Goal: Transaction & Acquisition: Purchase product/service

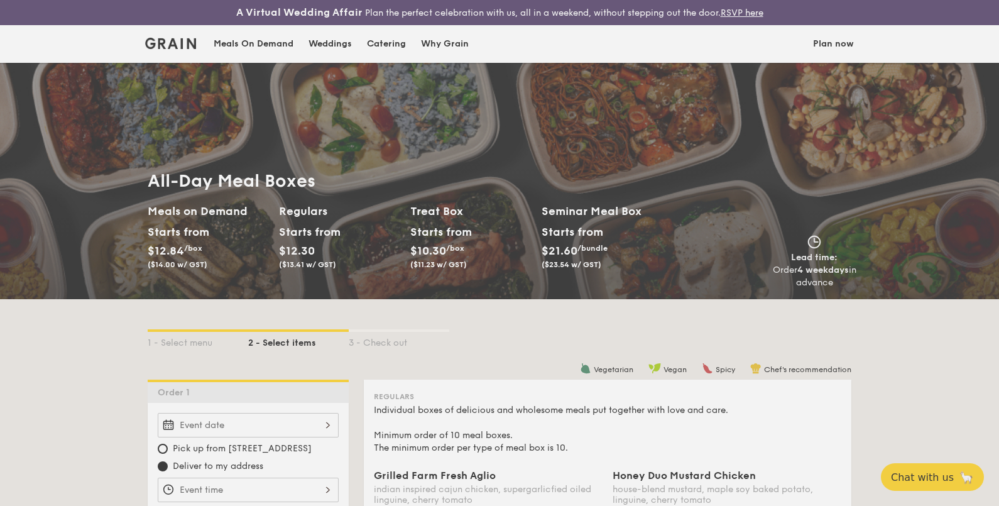
click at [164, 446] on div "Weddings by Grain presents Plan the perfect celebration with us, all in a weeke…" at bounding box center [499, 253] width 999 height 506
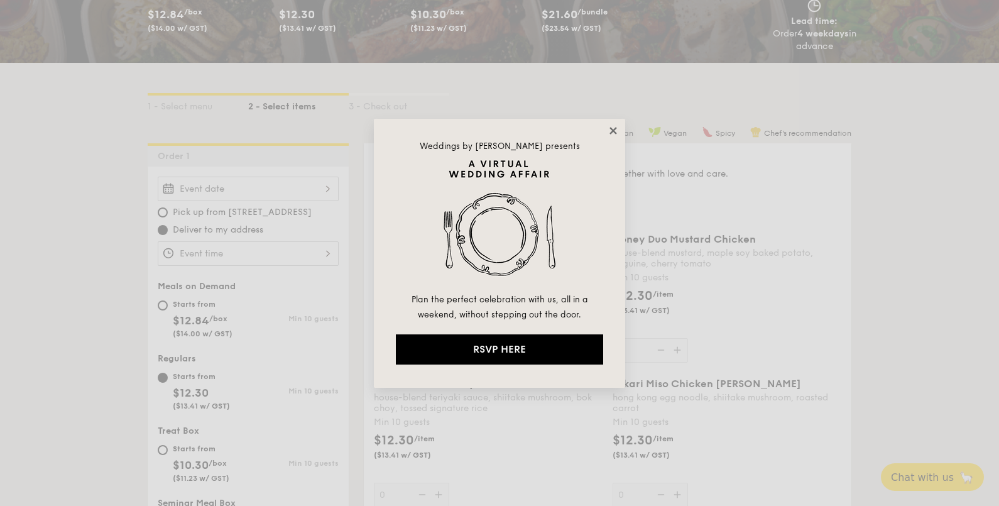
click at [611, 129] on icon at bounding box center [612, 130] width 7 height 7
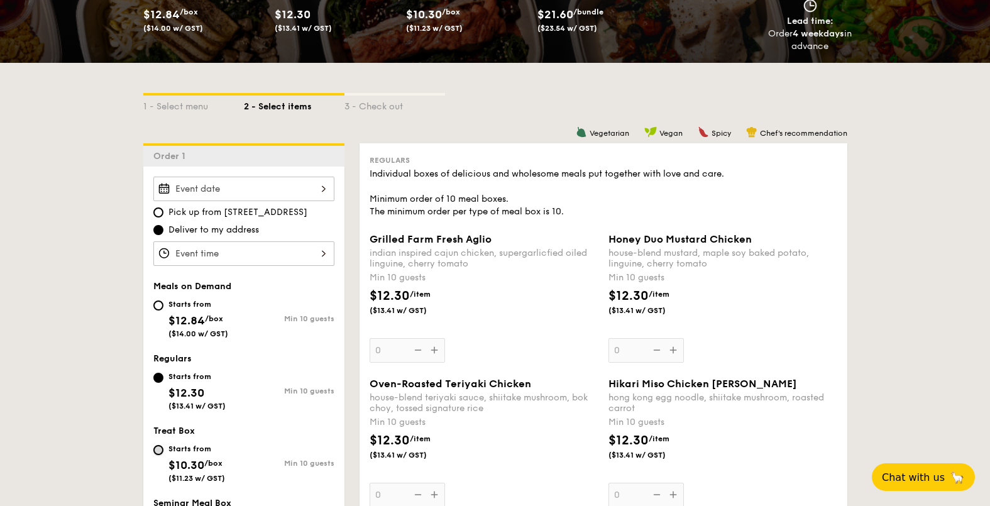
click at [154, 447] on input "Starts from $10.30 /box ($11.23 w/ GST) Min 10 guests" at bounding box center [158, 450] width 10 height 10
radio input "true"
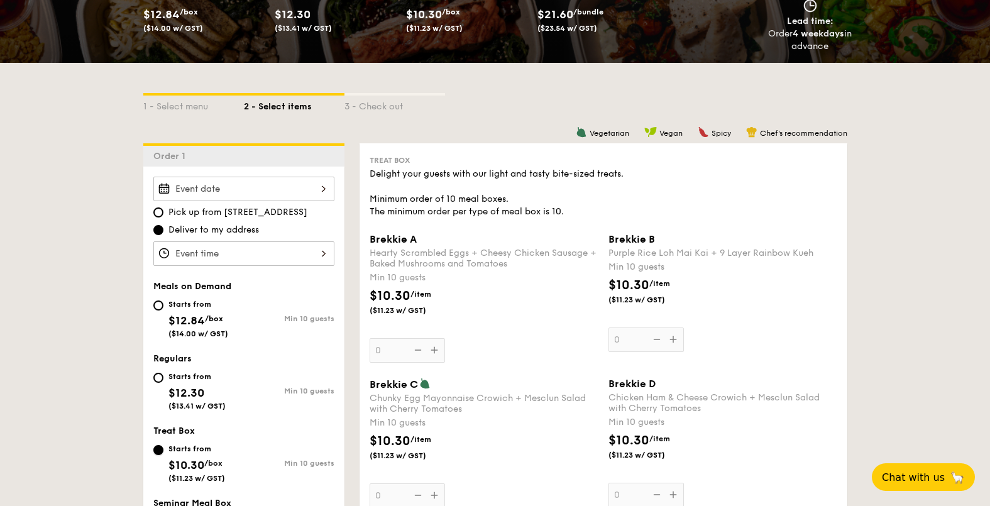
click at [160, 451] on input "Starts from $10.30 /box ($11.23 w/ GST) Min 10 guests" at bounding box center [158, 450] width 10 height 10
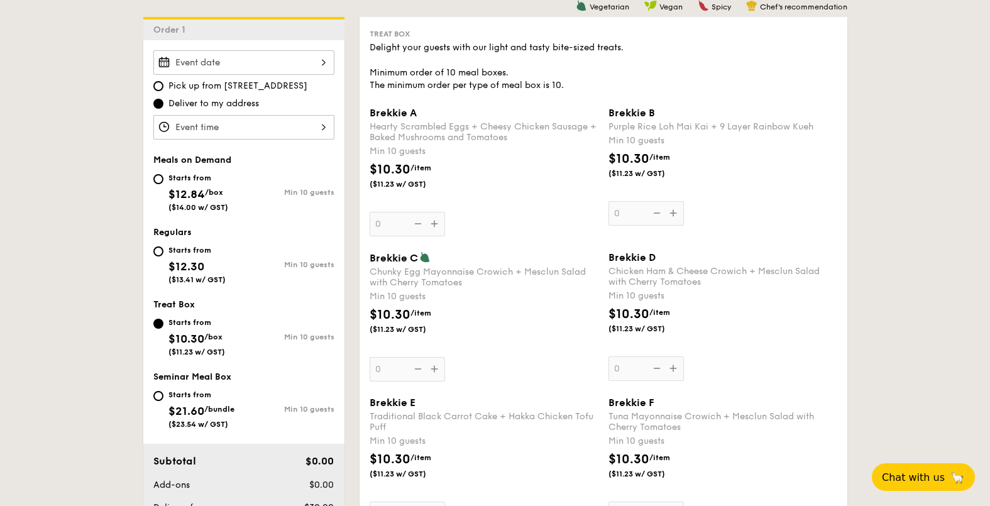
scroll to position [394, 0]
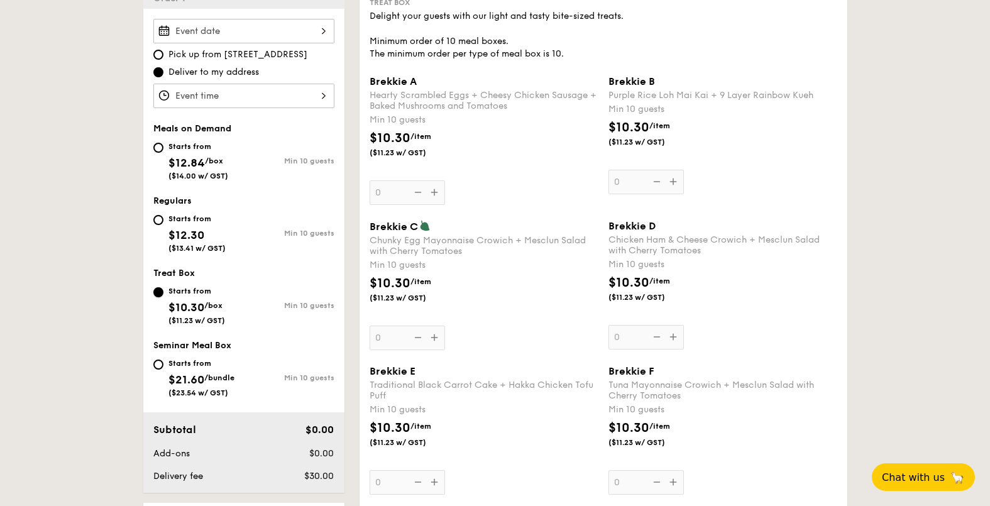
drag, startPoint x: 372, startPoint y: 78, endPoint x: 378, endPoint y: 80, distance: 6.8
click at [378, 80] on span "Brekkie A" at bounding box center [392, 81] width 47 height 12
click at [378, 180] on input "0" at bounding box center [406, 192] width 75 height 25
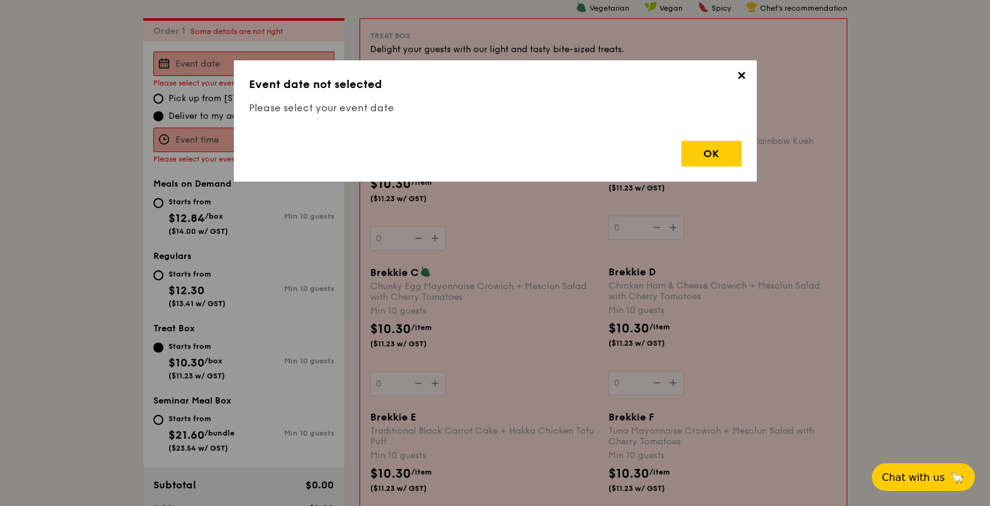
drag, startPoint x: 376, startPoint y: 96, endPoint x: 430, endPoint y: 103, distance: 55.2
click at [736, 79] on span "✕" at bounding box center [742, 78] width 18 height 18
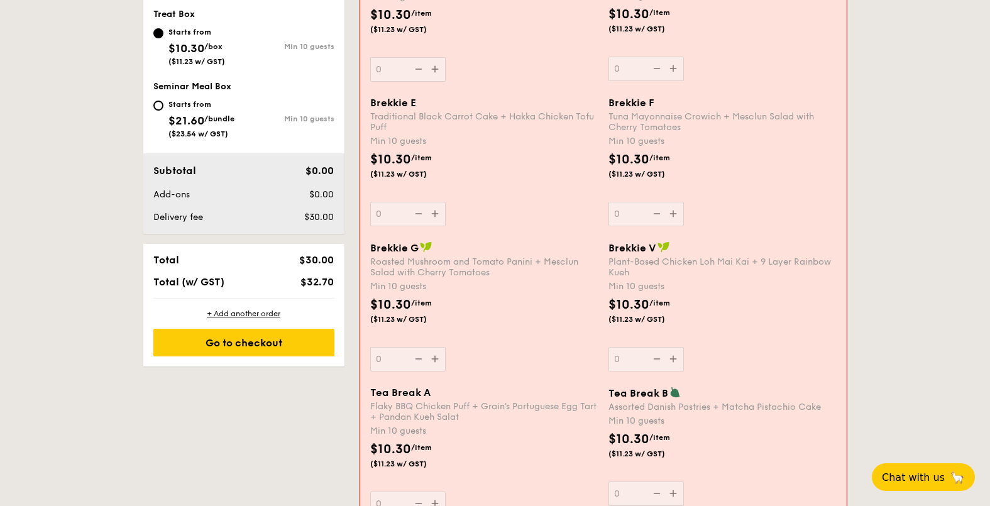
scroll to position [755, 0]
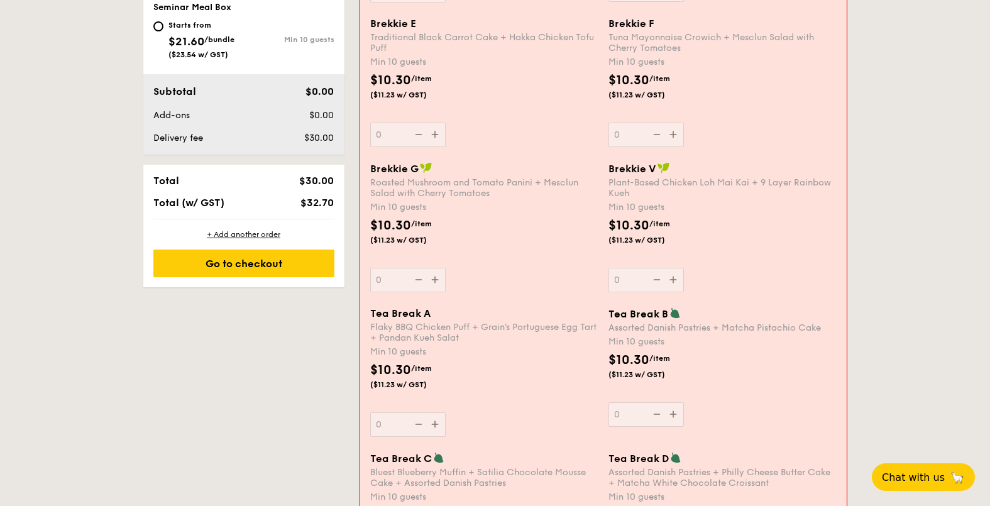
click at [822, 256] on div "$10.30 /item ($11.23 w/ GST)" at bounding box center [722, 238] width 238 height 44
click at [684, 268] on input "0" at bounding box center [645, 280] width 75 height 25
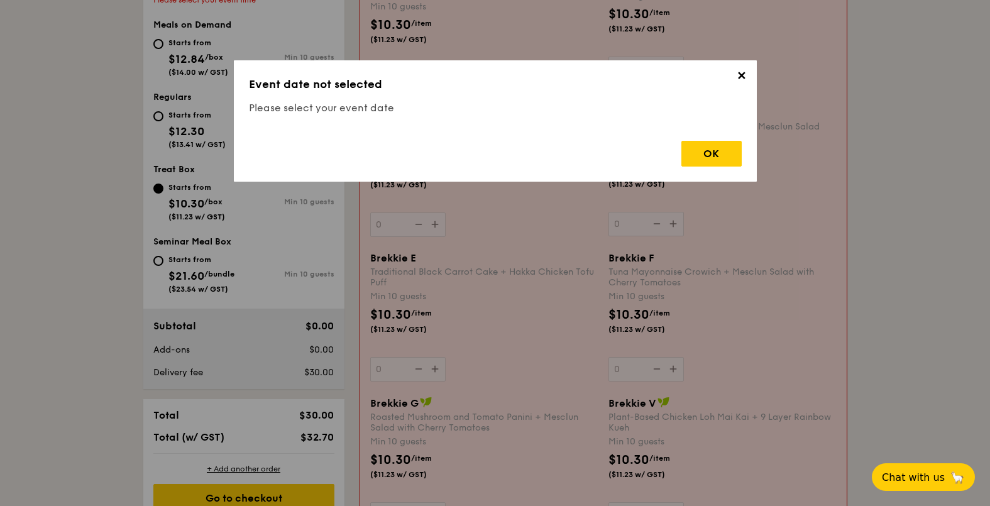
scroll to position [361, 0]
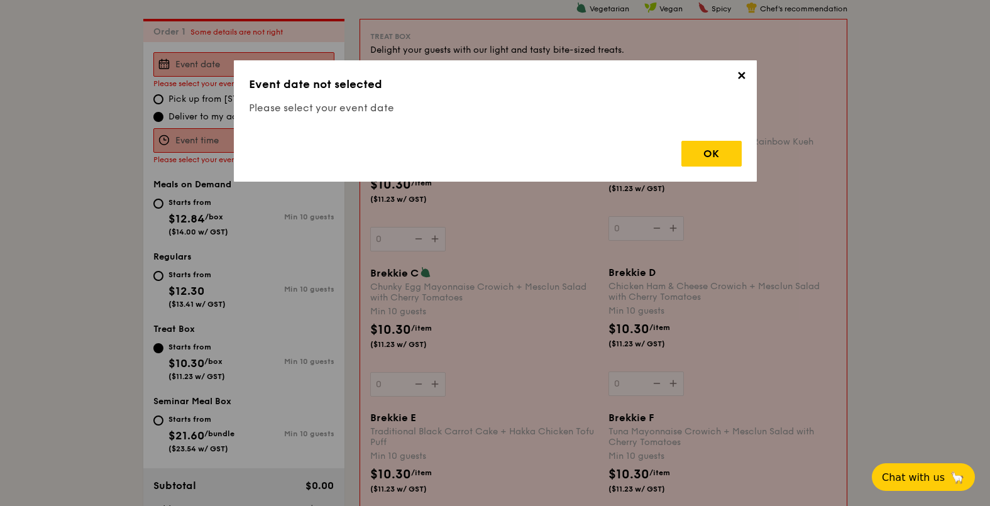
click at [743, 79] on span "✕" at bounding box center [742, 78] width 18 height 18
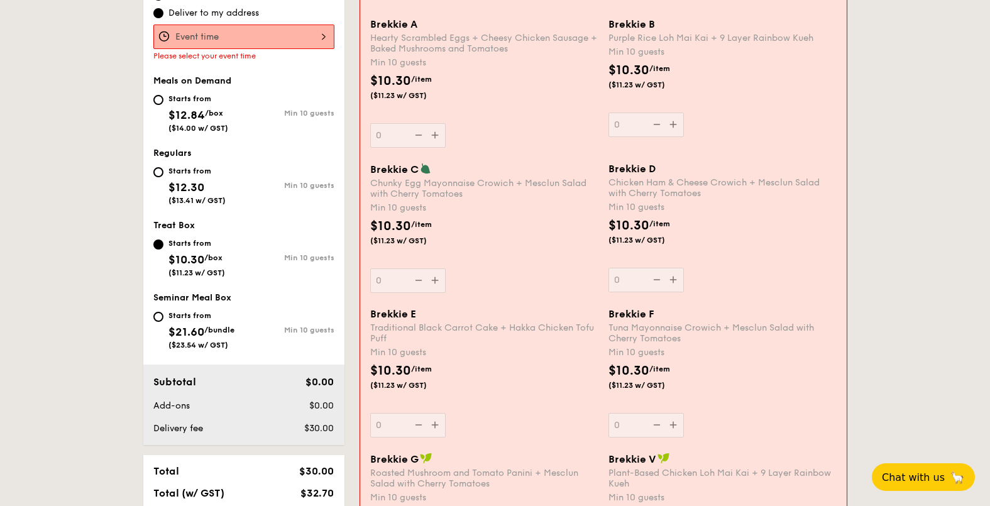
scroll to position [518, 0]
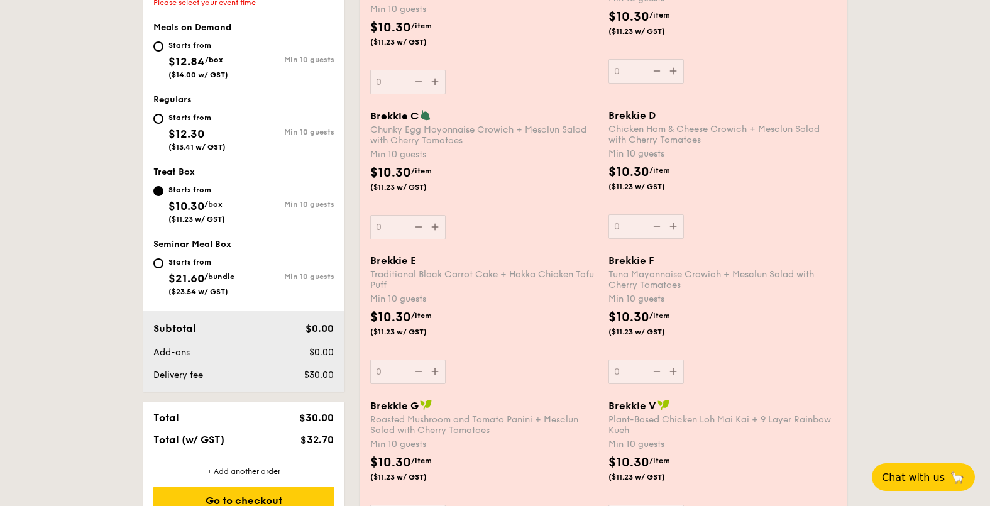
click at [828, 210] on div "Brekkie D Chicken Ham & Cheese Crowich + Mesclun Salad with Cherry Tomatoes Min…" at bounding box center [722, 173] width 228 height 129
click at [684, 214] on input "0" at bounding box center [645, 226] width 75 height 25
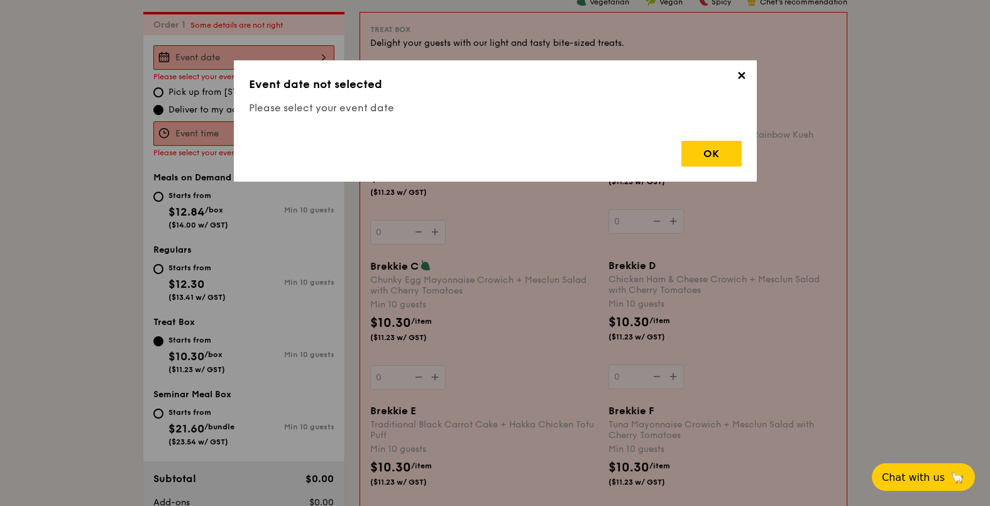
scroll to position [361, 0]
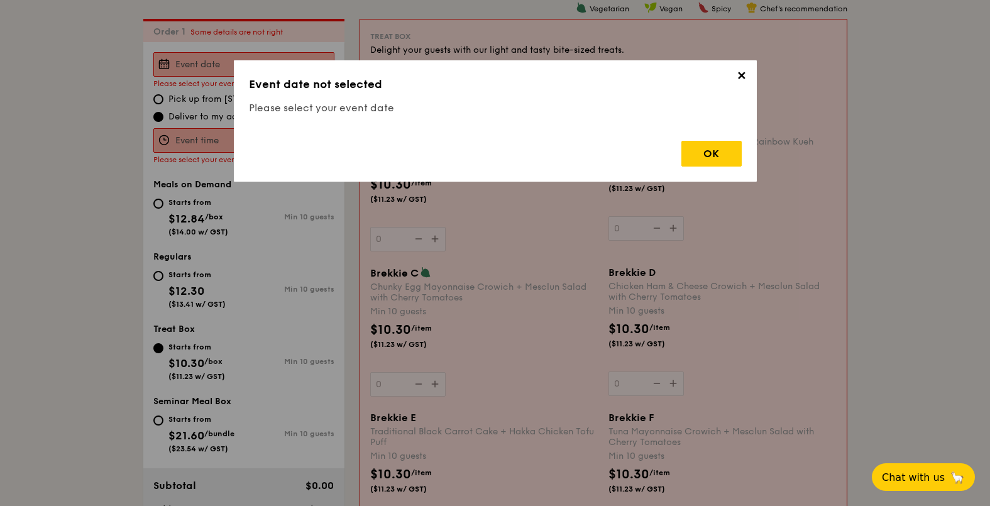
click at [740, 76] on span "✕" at bounding box center [742, 78] width 18 height 18
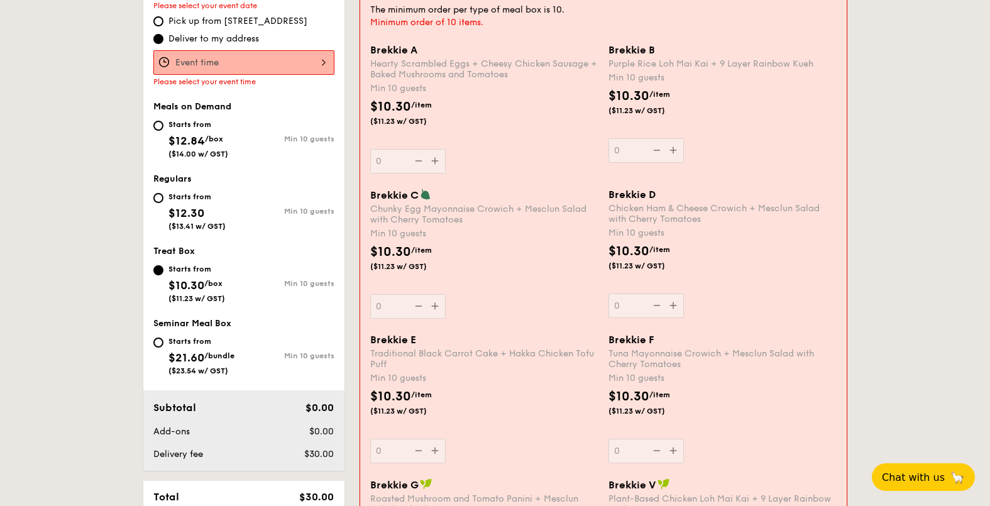
scroll to position [518, 0]
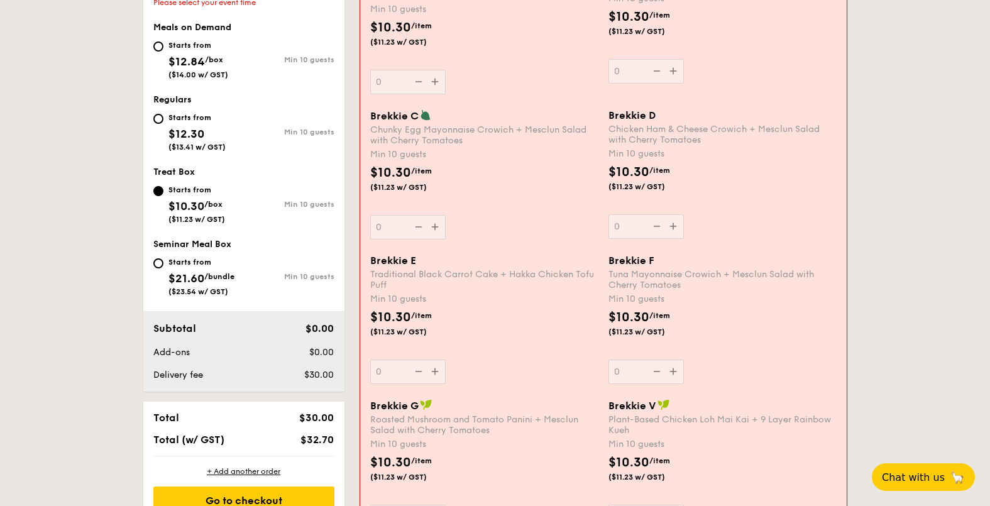
drag, startPoint x: 899, startPoint y: 237, endPoint x: 892, endPoint y: 242, distance: 8.5
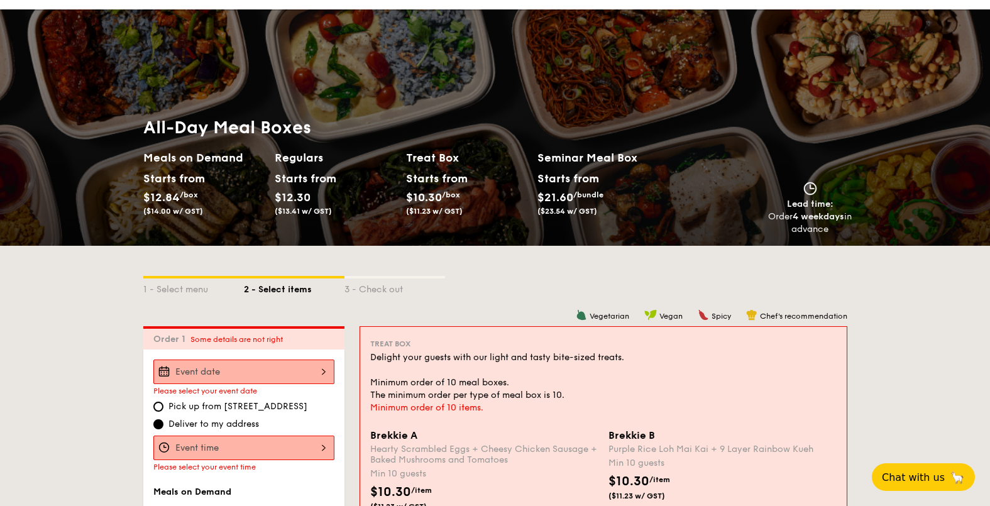
scroll to position [0, 0]
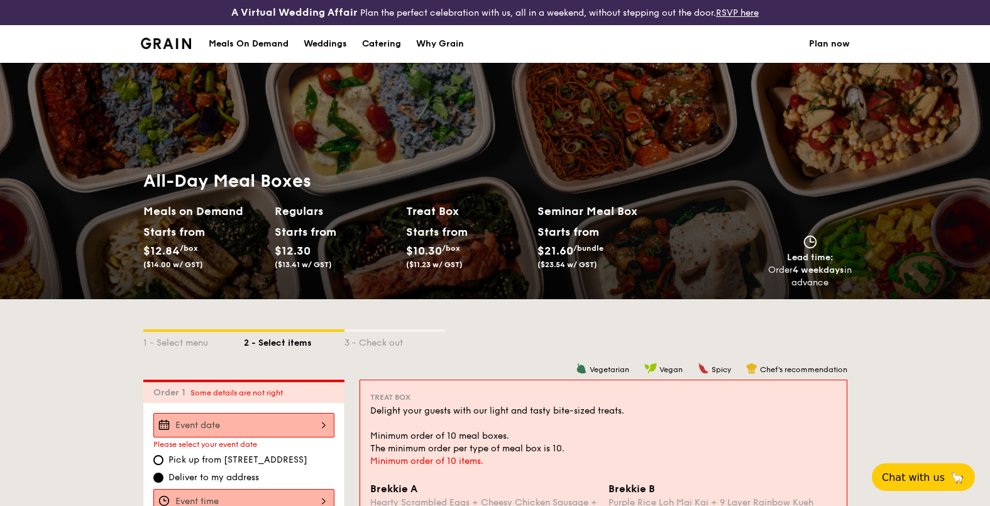
click at [437, 35] on div "Why Grain" at bounding box center [440, 44] width 48 height 38
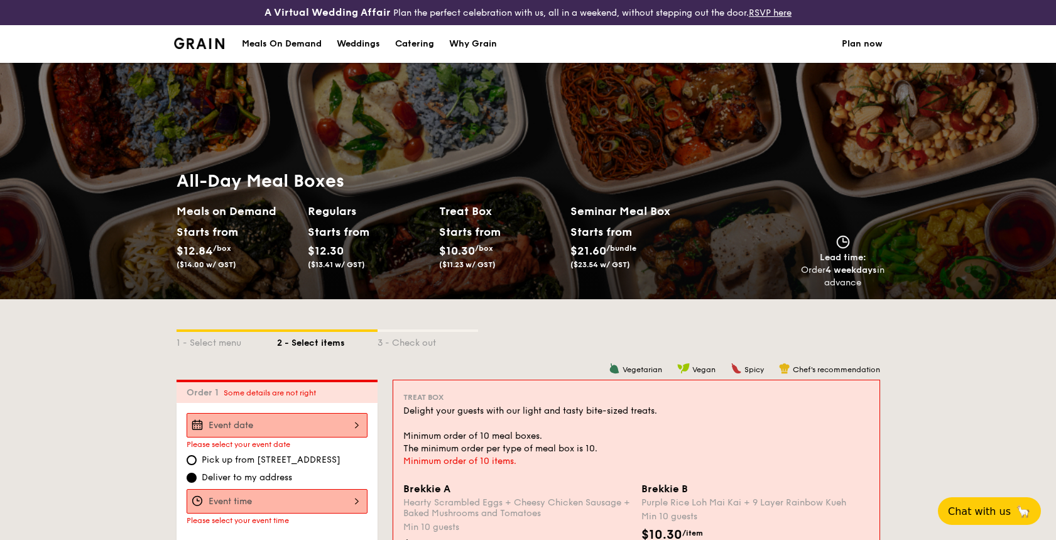
click at [861, 50] on link "Plan now" at bounding box center [862, 44] width 41 height 38
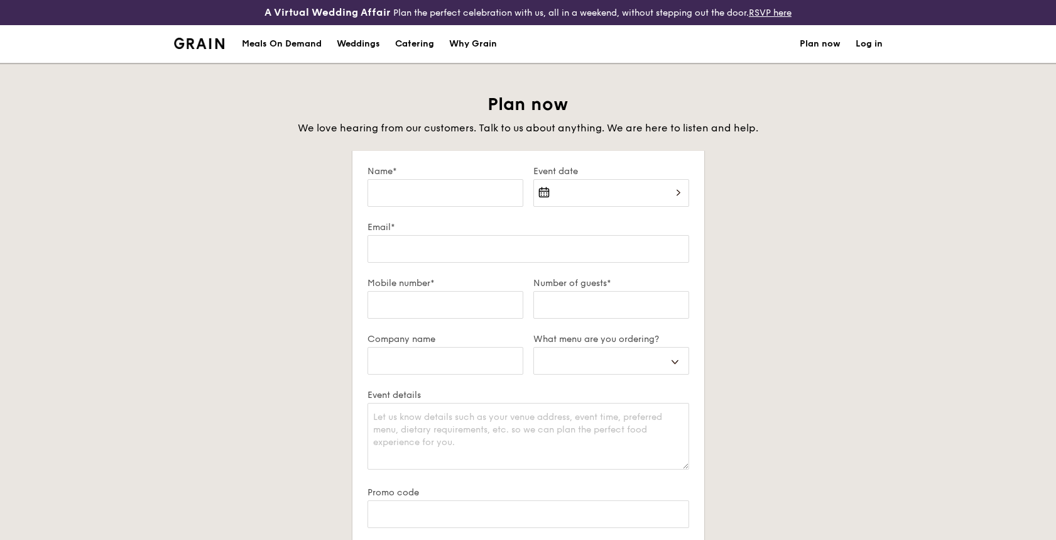
select select
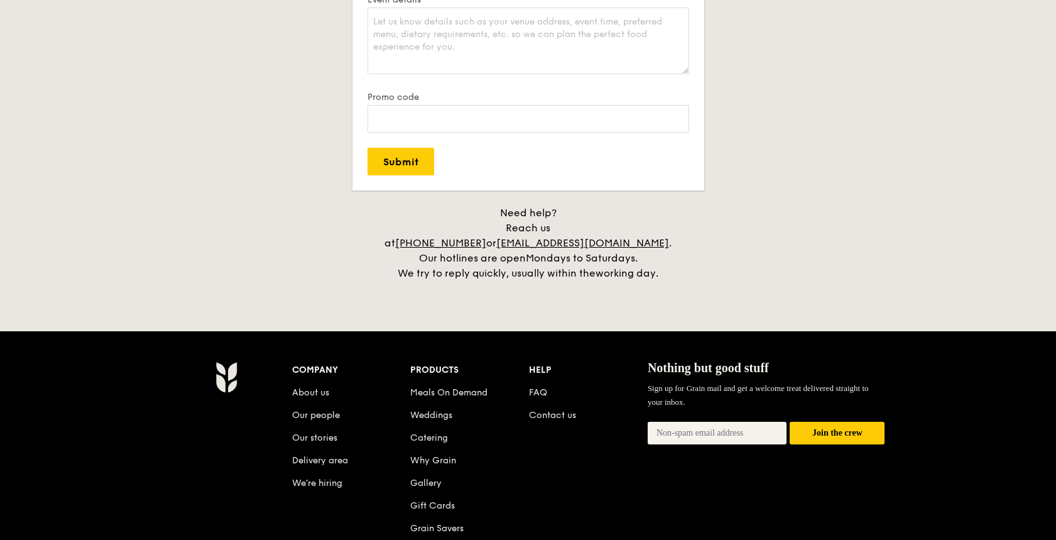
scroll to position [422, 0]
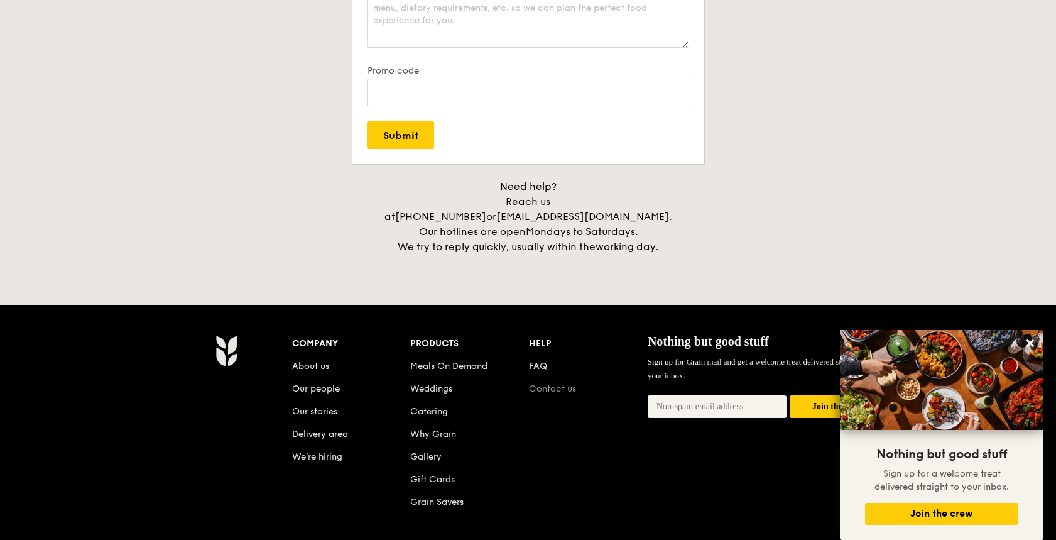
click at [557, 383] on link "Contact us" at bounding box center [552, 388] width 47 height 11
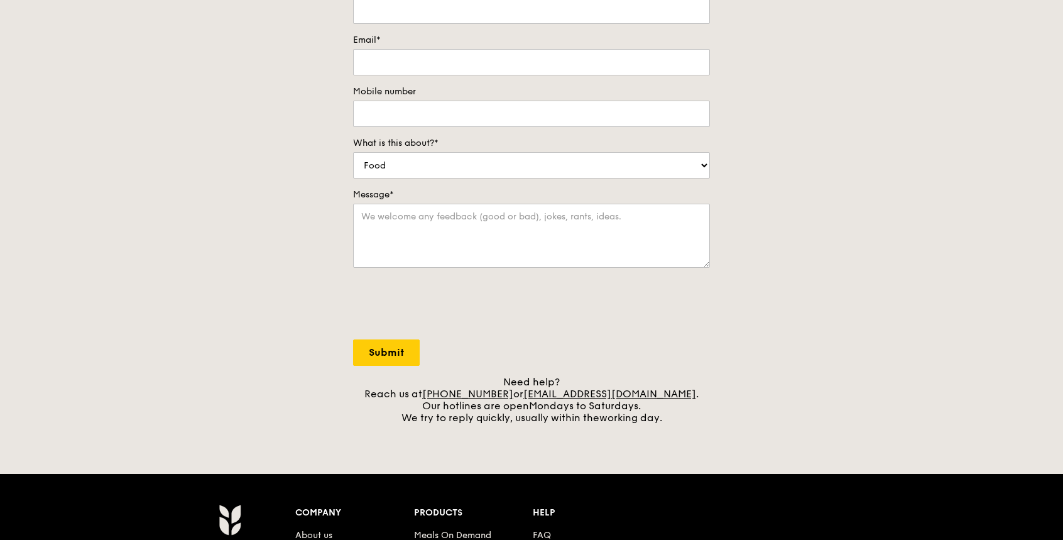
scroll to position [251, 0]
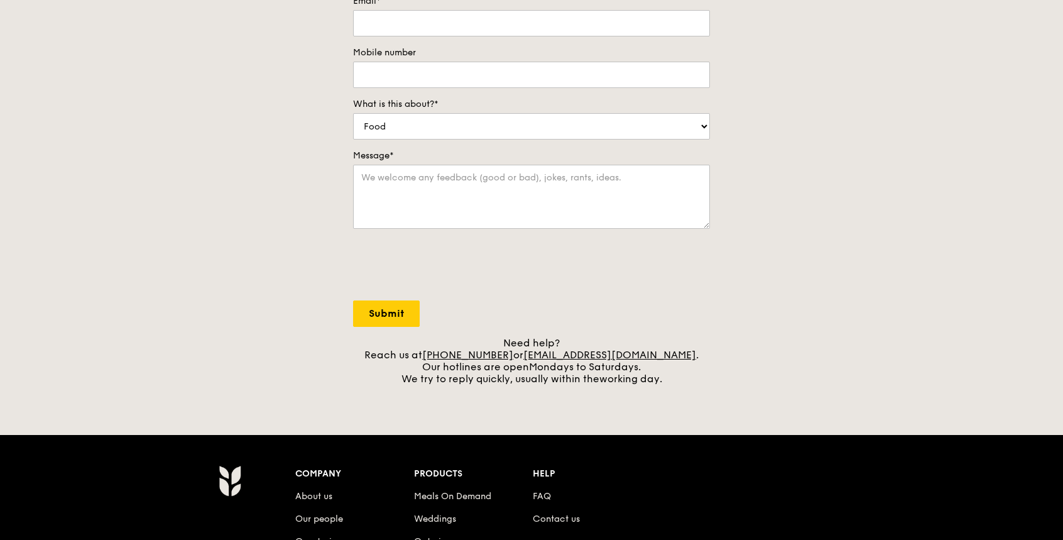
drag, startPoint x: 684, startPoint y: 356, endPoint x: 542, endPoint y: 359, distance: 142.0
click at [542, 359] on div "Need help? Reach us at +65 3163 5335 or concierge@grain.com.sg . Our hotlines a…" at bounding box center [531, 361] width 357 height 48
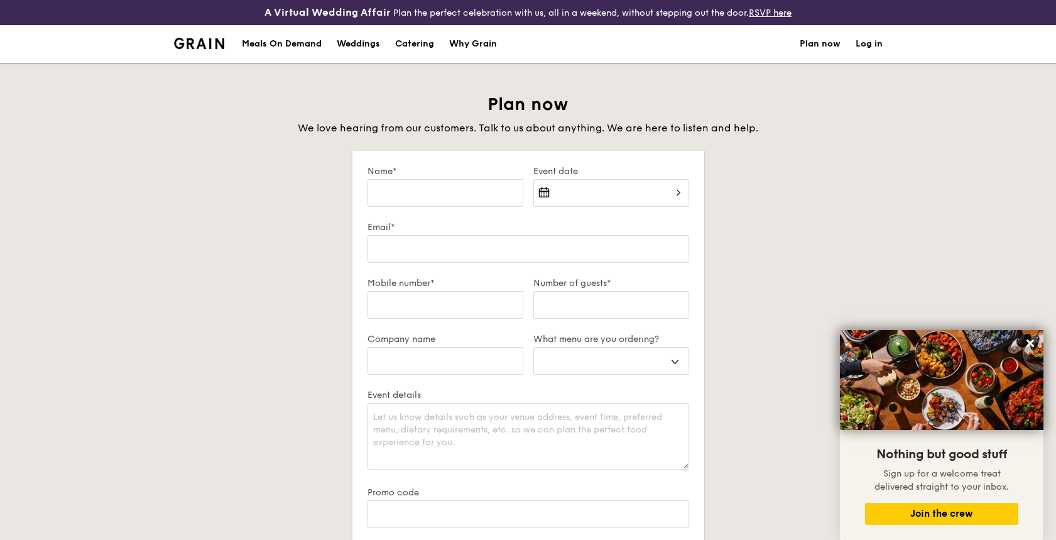
select select
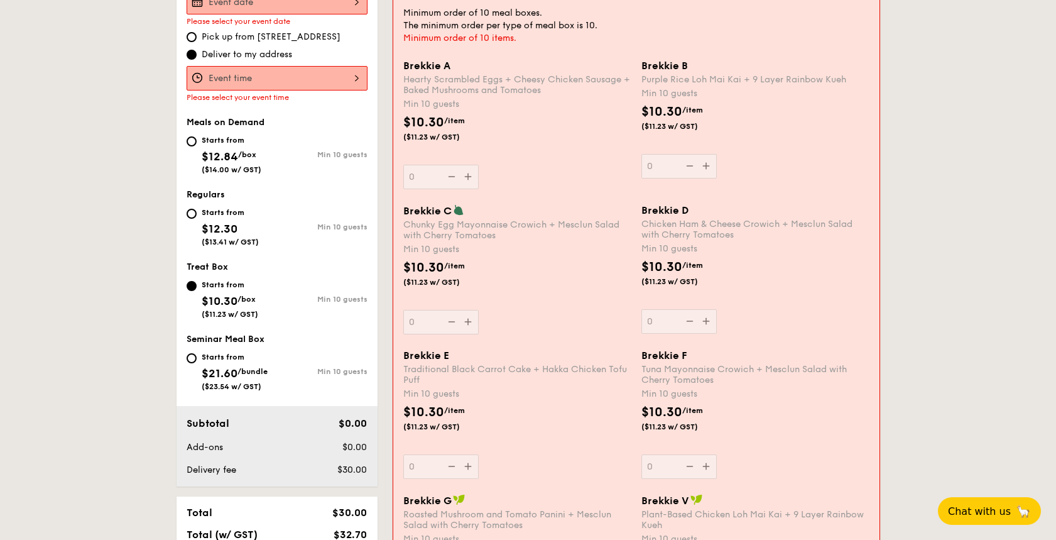
scroll to position [592, 0]
